Goal: Task Accomplishment & Management: Use online tool/utility

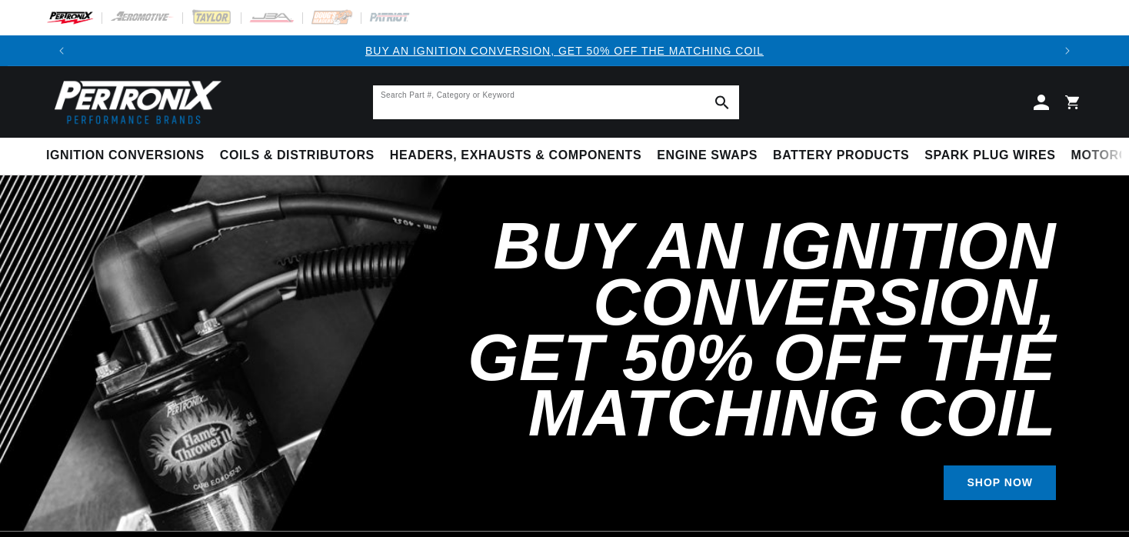
click at [647, 105] on input "Search Part #, Category or Keyword" at bounding box center [556, 102] width 366 height 34
type input "eign10"
click at [705, 85] on button "Search Part #, Category or Keyword" at bounding box center [722, 102] width 34 height 34
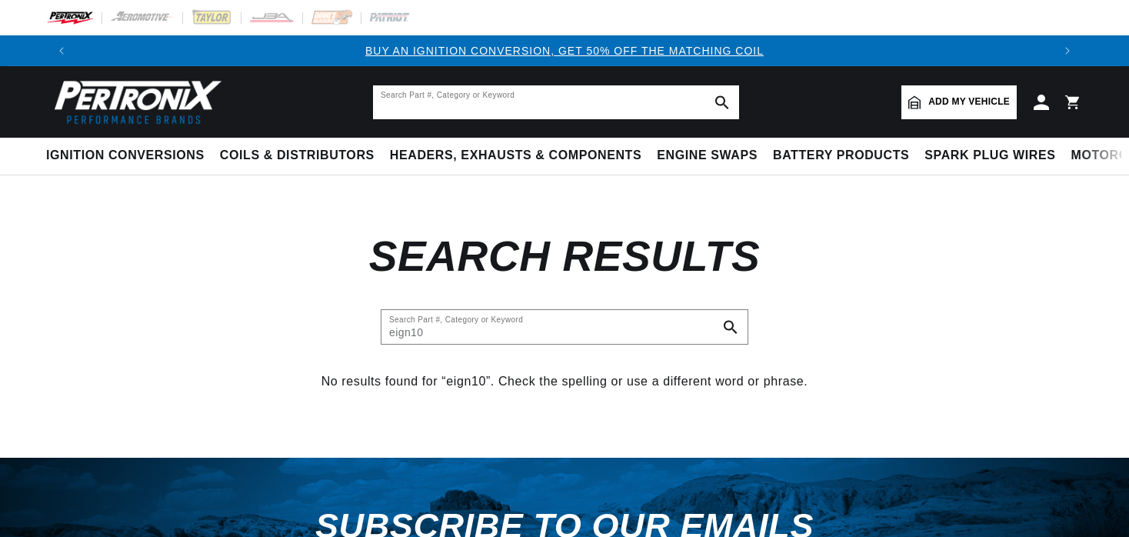
click at [603, 100] on input "text" at bounding box center [556, 102] width 366 height 34
type input "eigm10"
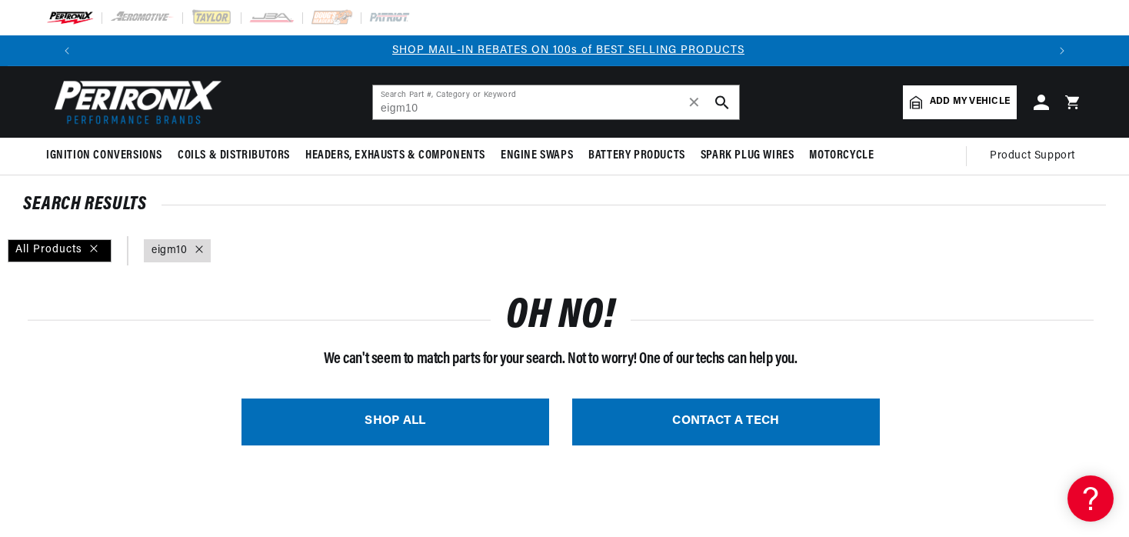
scroll to position [0, 959]
click at [557, 106] on input "eigm10" at bounding box center [556, 102] width 366 height 34
click at [952, 98] on span "Add my vehicle" at bounding box center [969, 102] width 80 height 15
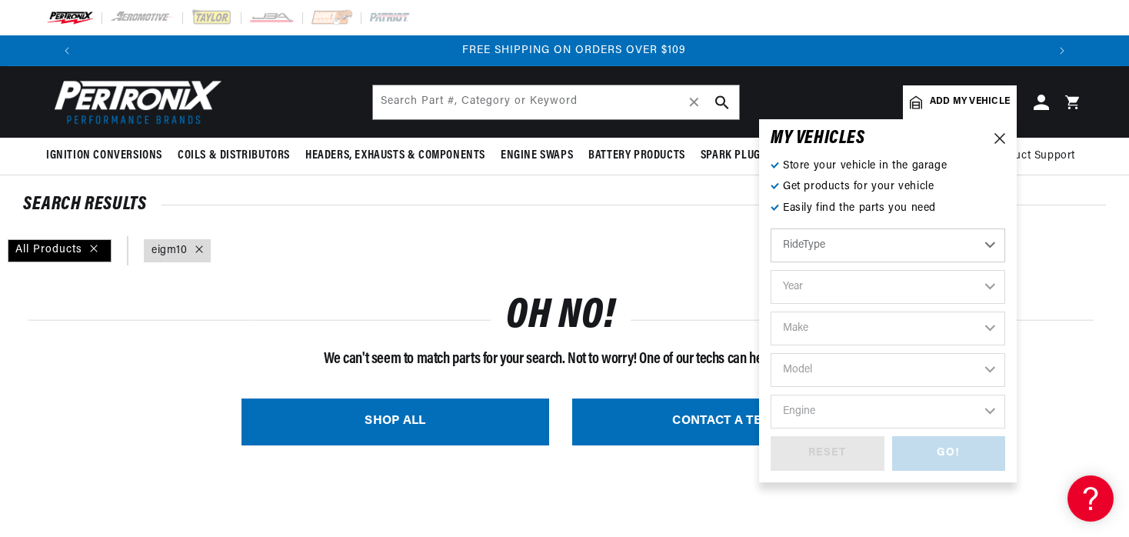
scroll to position [0, 1920]
click at [770, 228] on select "Automotive Agricultural Industrial Marine Motorcycle" at bounding box center [887, 245] width 234 height 34
click option "Industrial" at bounding box center [0, 0] width 0 height 0
select select "Industrial"
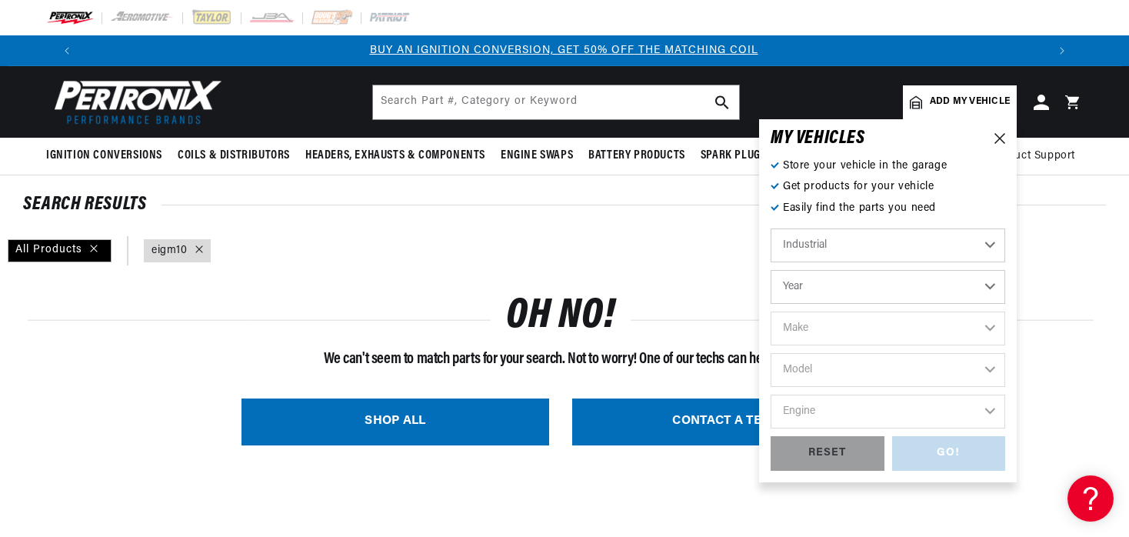
scroll to position [0, 0]
click at [770, 270] on select "Year 1990 1986 1984 1983 1982 1981 1980 1979 1978 1977 1976 1975 1974 1973 1972…" at bounding box center [887, 287] width 234 height 34
select select "1971"
click option "1971" at bounding box center [0, 0] width 0 height 0
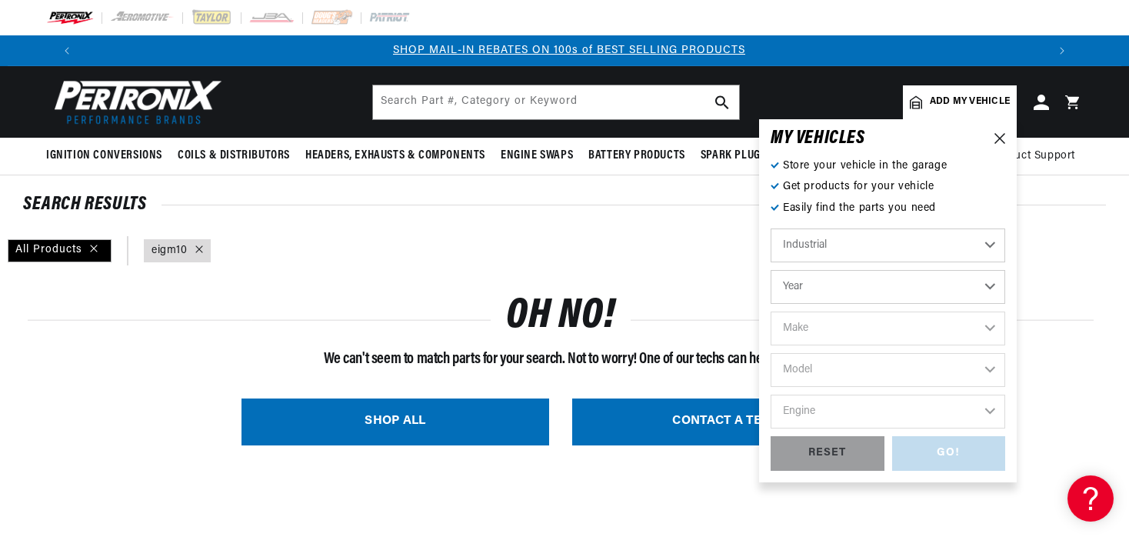
select select "1971"
click at [770, 311] on select "Make Allis Chalmers Clark Dyna-Truck Hi-Dynamic IHC Truck John Deere Massey Fer…" at bounding box center [887, 328] width 234 height 34
select select "John-Deere"
click option "John Deere" at bounding box center [0, 0] width 0 height 0
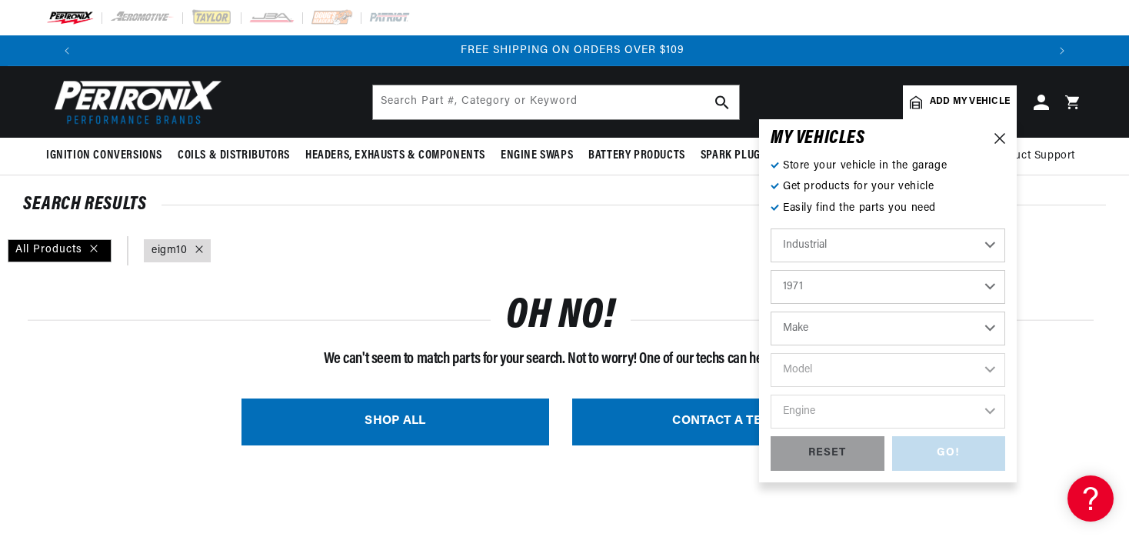
select select "John-Deere"
click at [770, 353] on select "Model 420" at bounding box center [887, 370] width 234 height 34
click at [770, 228] on select "Automotive Agricultural Industrial Marine Motorcycle" at bounding box center [887, 245] width 234 height 34
click option "Agricultural" at bounding box center [0, 0] width 0 height 0
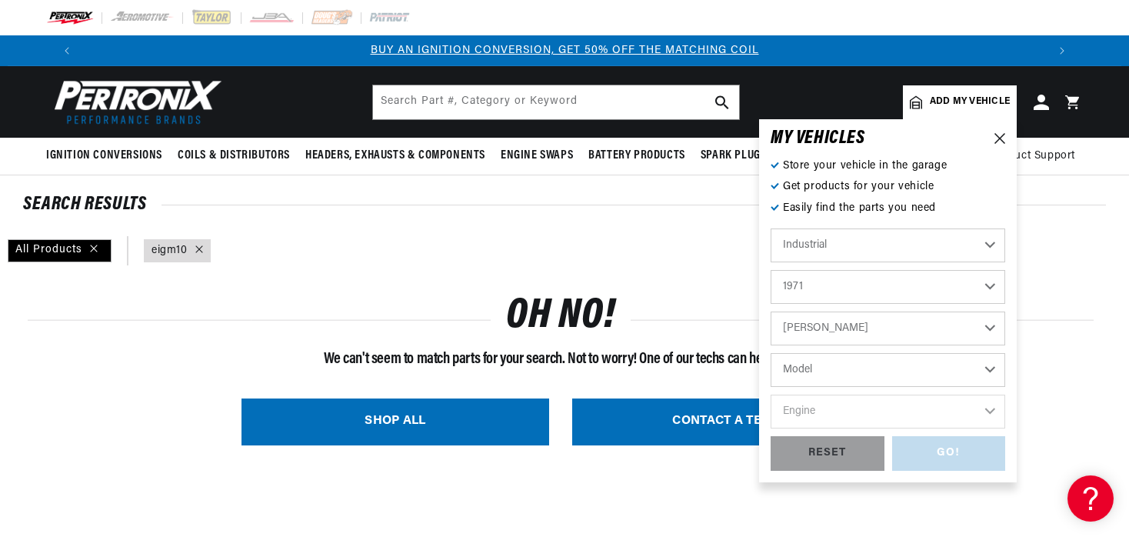
select select "Agricultural"
select select "Year"
select select "Make"
click at [770, 270] on select "Year 1970 1965 1964 1960 1959 1958 1957 1939 1938 1937" at bounding box center [887, 287] width 234 height 34
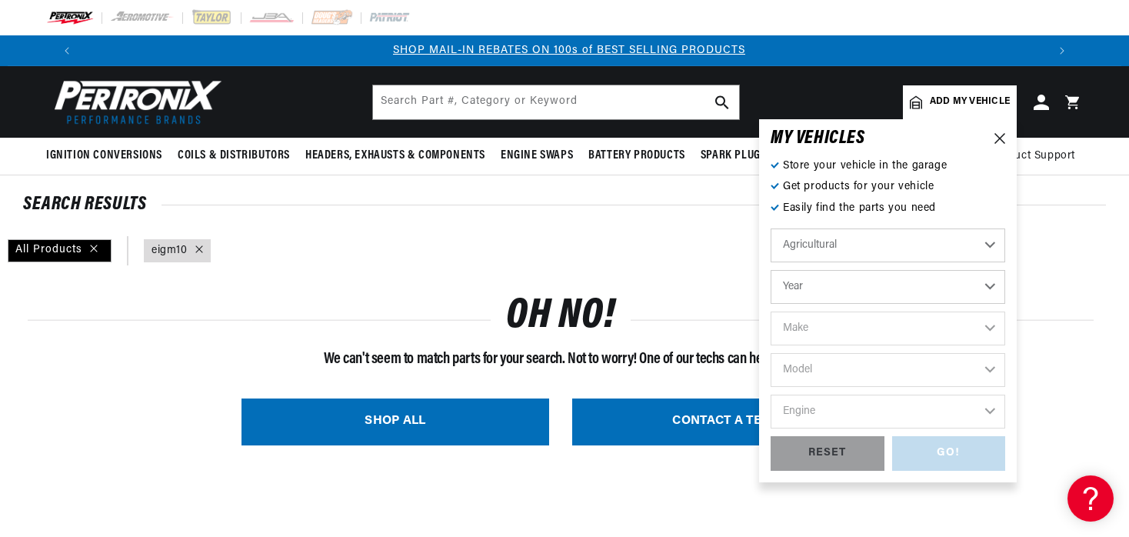
select select "1970"
click option "1970" at bounding box center [0, 0] width 0 height 0
select select "1970"
click at [770, 311] on select "Make International Harvester" at bounding box center [887, 328] width 234 height 34
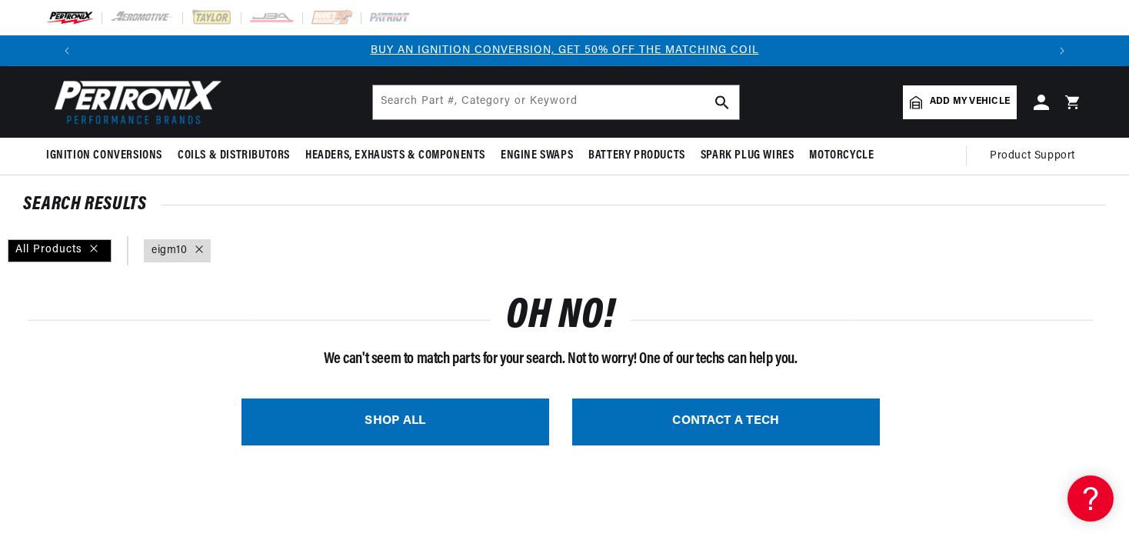
scroll to position [0, 0]
